Goal: Task Accomplishment & Management: Use online tool/utility

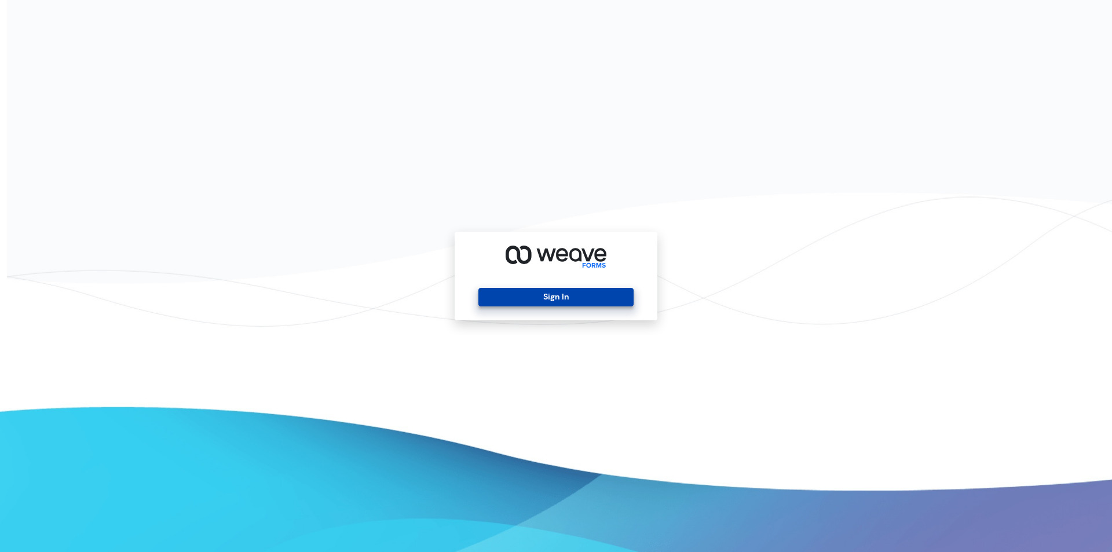
click at [566, 300] on button "Sign In" at bounding box center [555, 297] width 155 height 19
